Goal: Task Accomplishment & Management: Manage account settings

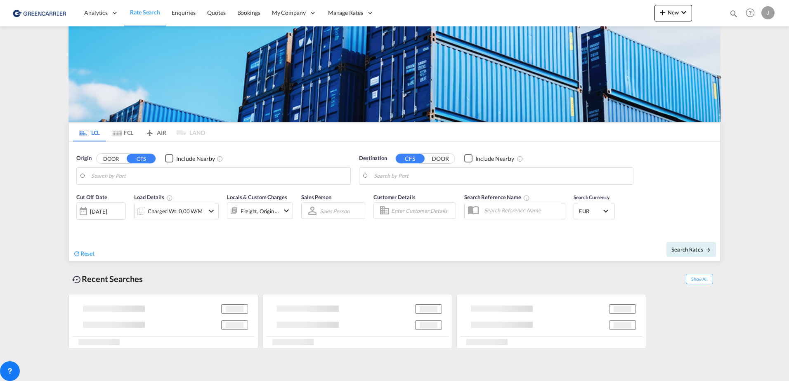
type input "[GEOGRAPHIC_DATA], [GEOGRAPHIC_DATA]"
type input "[GEOGRAPHIC_DATA], SH, CNSHA"
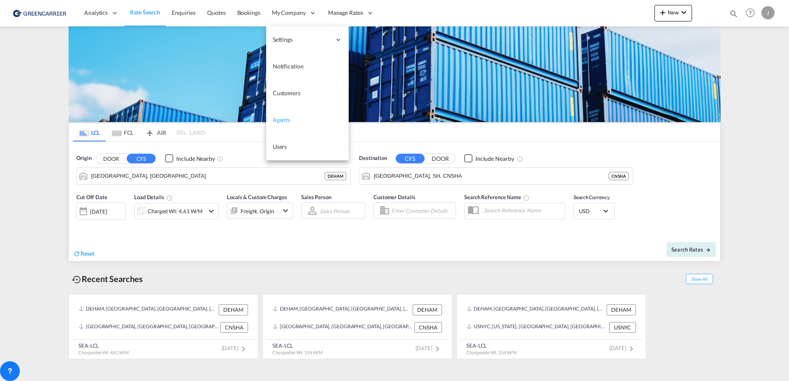
click at [288, 120] on span "Agents" at bounding box center [281, 119] width 17 height 7
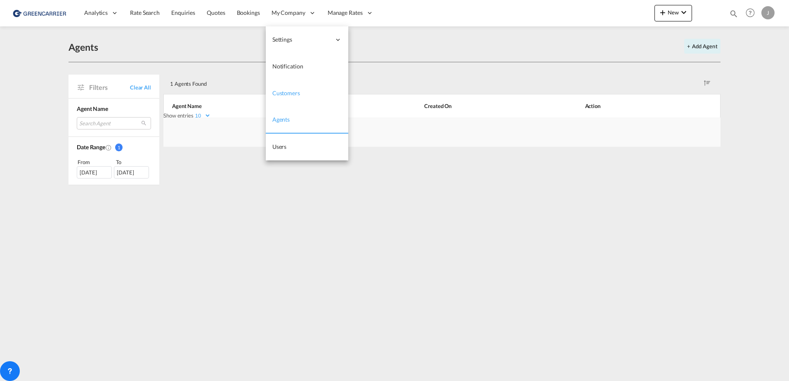
click at [287, 90] on span "Customers" at bounding box center [286, 93] width 28 height 7
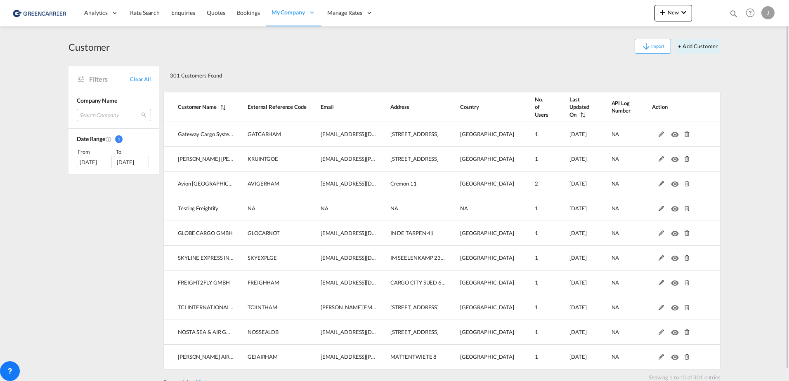
click at [102, 115] on md-select "Search Company gateway cargo systems [PERSON_NAME] [PERSON_NAME] internationale…" at bounding box center [114, 115] width 74 height 12
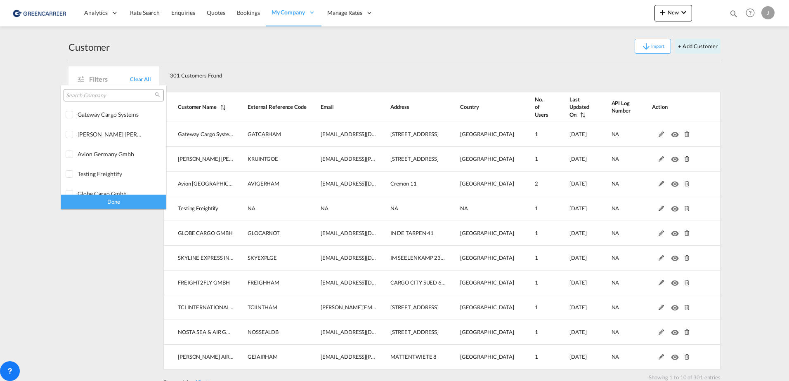
click at [91, 96] on input "search" at bounding box center [110, 95] width 89 height 7
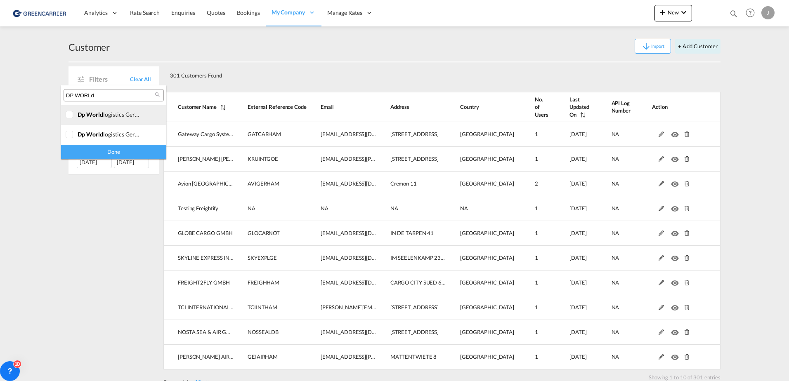
type input "DP WORLd"
click at [72, 118] on div at bounding box center [70, 115] width 8 height 8
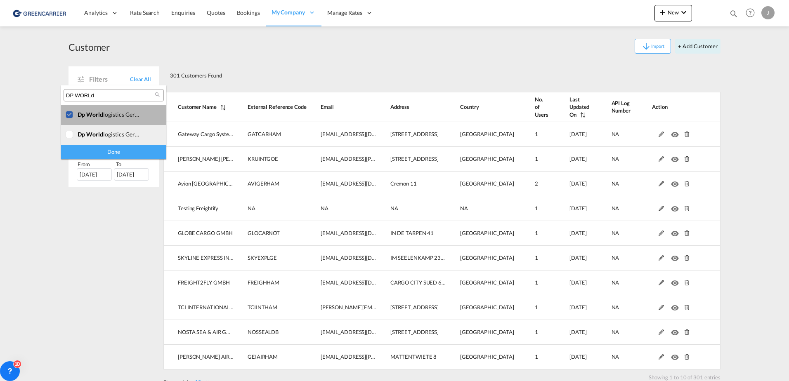
click at [71, 134] on div at bounding box center [70, 135] width 8 height 8
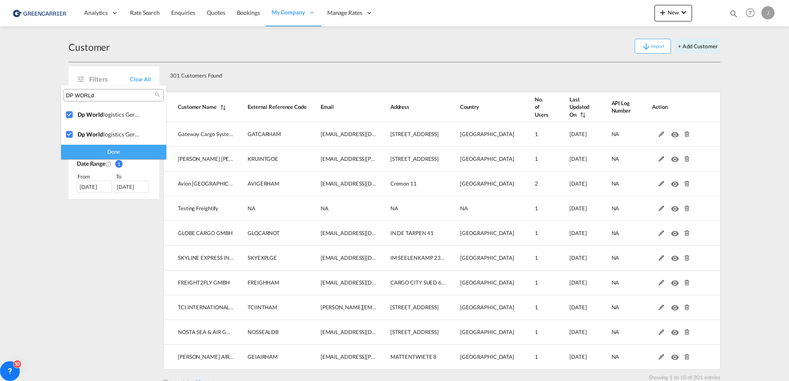
click at [98, 151] on div "Done" at bounding box center [113, 152] width 105 height 14
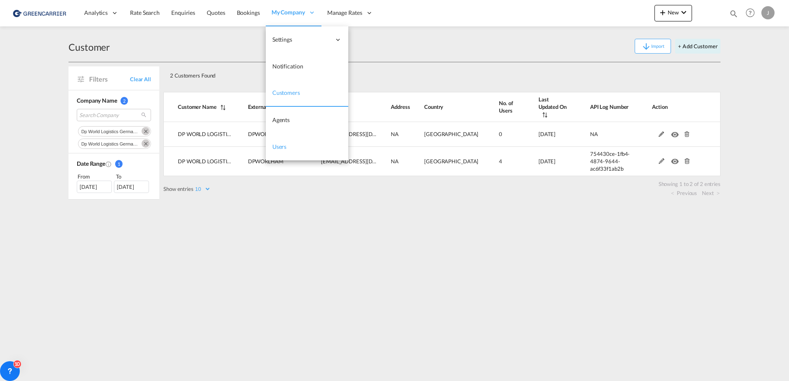
click at [280, 147] on span "Users" at bounding box center [279, 146] width 14 height 7
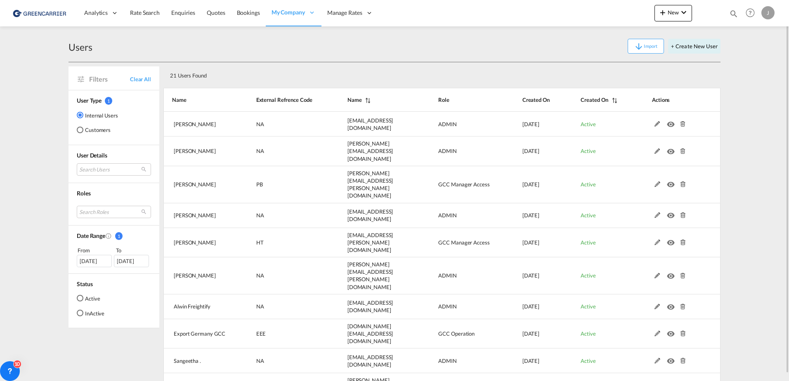
click at [84, 131] on md-radio-button "Customers" at bounding box center [97, 130] width 41 height 8
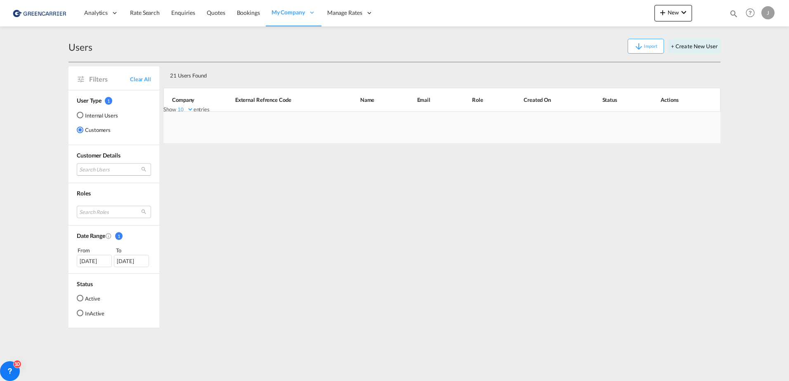
click at [89, 171] on md-select "Search Users" at bounding box center [114, 169] width 74 height 12
click at [95, 170] on input "search" at bounding box center [124, 170] width 89 height 7
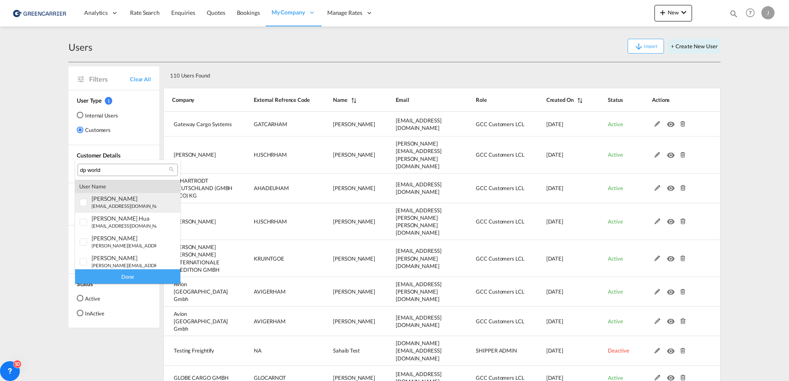
type input "dp world"
click at [84, 205] on div at bounding box center [84, 203] width 8 height 8
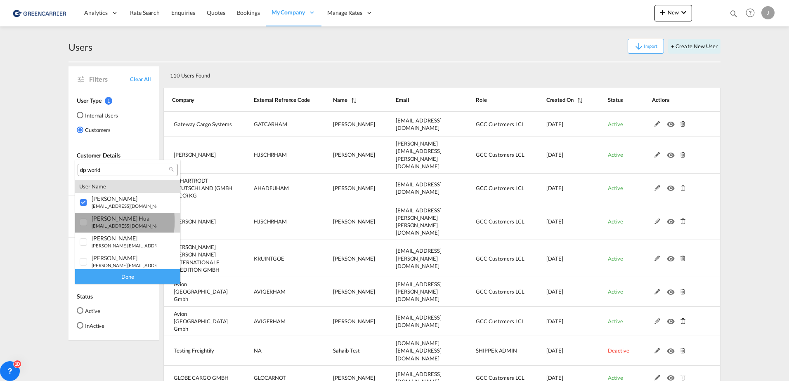
click at [84, 222] on div at bounding box center [84, 223] width 8 height 8
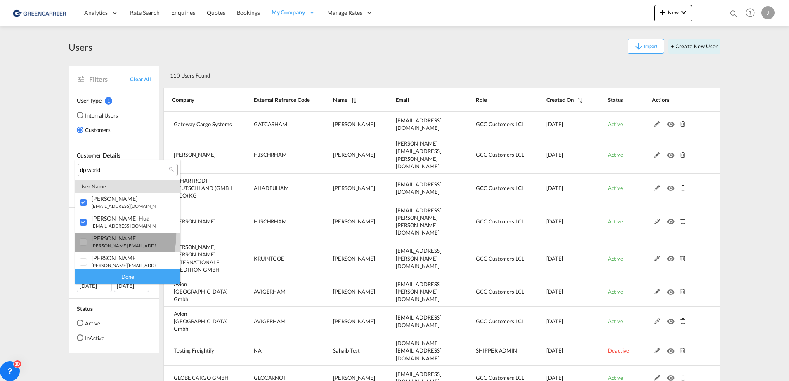
click at [84, 235] on md-option "user julian Dzaak [EMAIL_ADDRESS][DOMAIN_NAME] | dp world logistics germany b.v…" at bounding box center [127, 243] width 105 height 20
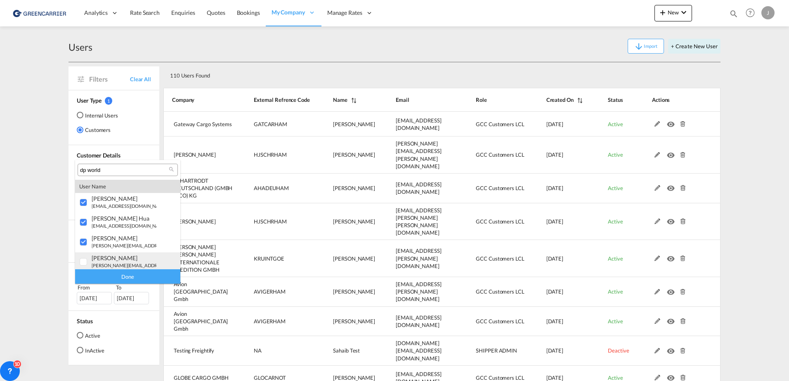
drag, startPoint x: 84, startPoint y: 236, endPoint x: 86, endPoint y: 262, distance: 26.9
click at [82, 261] on div at bounding box center [84, 262] width 8 height 8
click at [103, 281] on div "Done" at bounding box center [127, 276] width 105 height 14
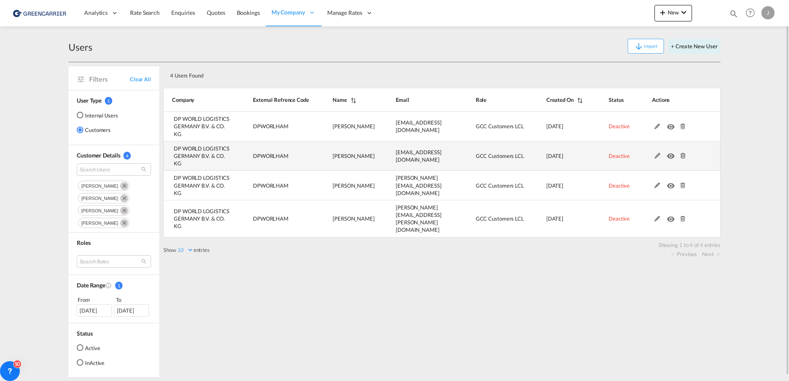
click at [659, 153] on md-icon at bounding box center [657, 156] width 11 height 6
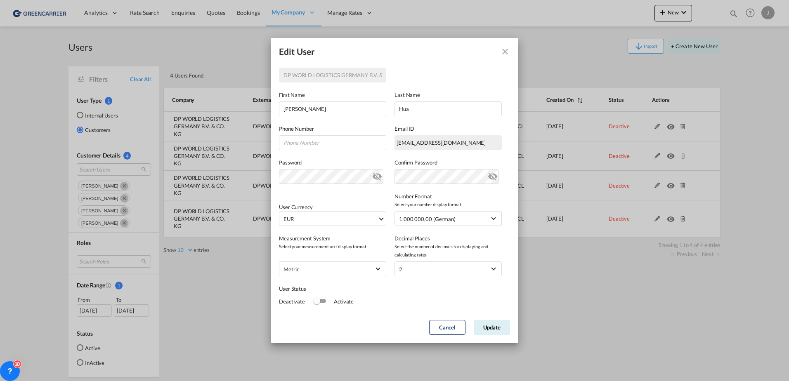
scroll to position [82, 0]
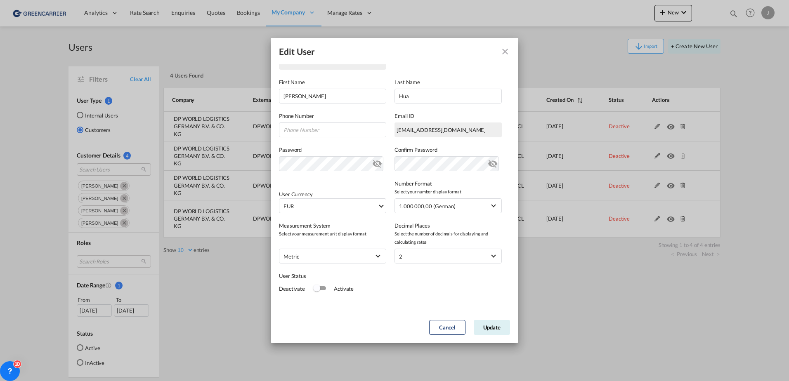
click at [488, 165] on md-icon "icon-eye-off" at bounding box center [493, 162] width 10 height 10
click at [374, 163] on md-icon "icon-eye-off" at bounding box center [377, 162] width 10 height 10
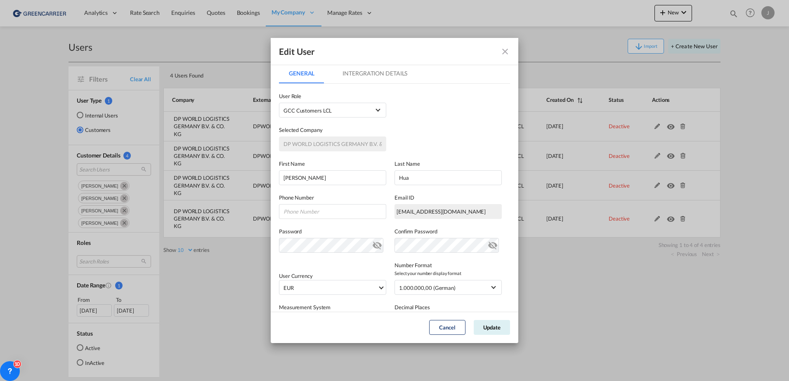
scroll to position [0, 0]
click at [348, 77] on md-tab-item "Intergration Details" at bounding box center [374, 74] width 85 height 20
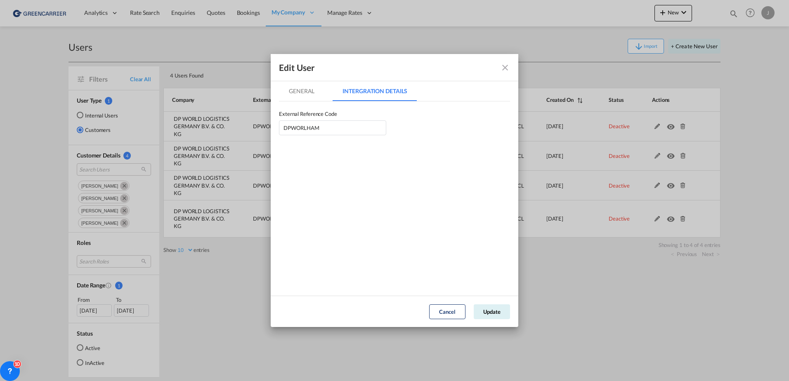
click at [299, 78] on div "Edit User" at bounding box center [394, 67] width 247 height 27
click at [303, 86] on md-tab-item "General" at bounding box center [301, 91] width 45 height 20
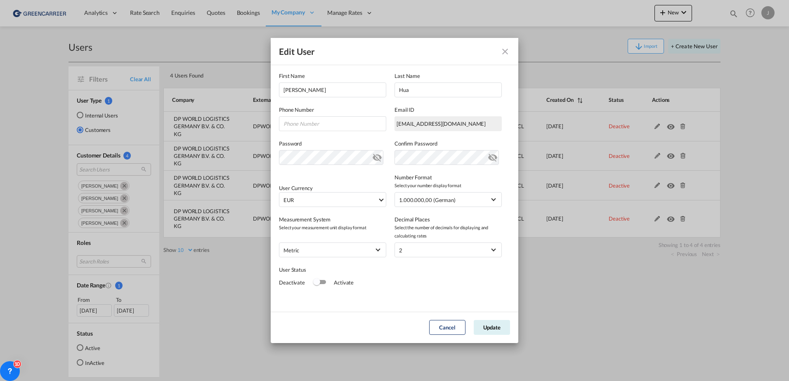
scroll to position [90, 0]
click at [322, 284] on div "Switch 1" at bounding box center [319, 281] width 12 height 10
click at [486, 328] on button "Update" at bounding box center [492, 327] width 36 height 15
